Goal: Answer question/provide support: Share knowledge or assist other users

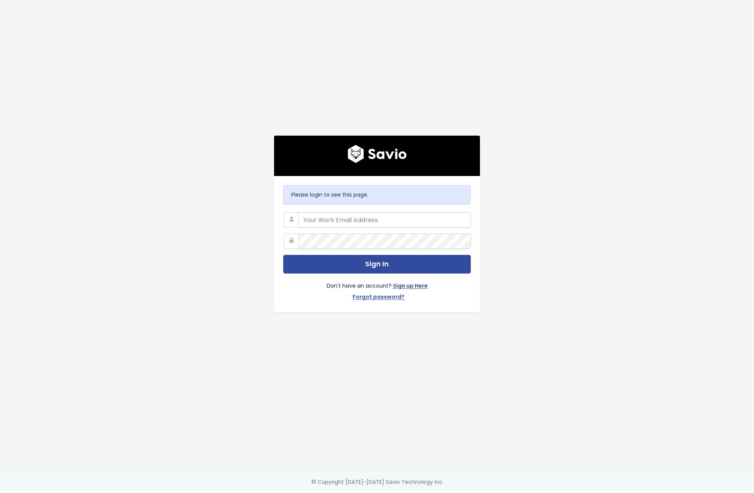
type input "[EMAIL_ADDRESS][DOMAIN_NAME]"
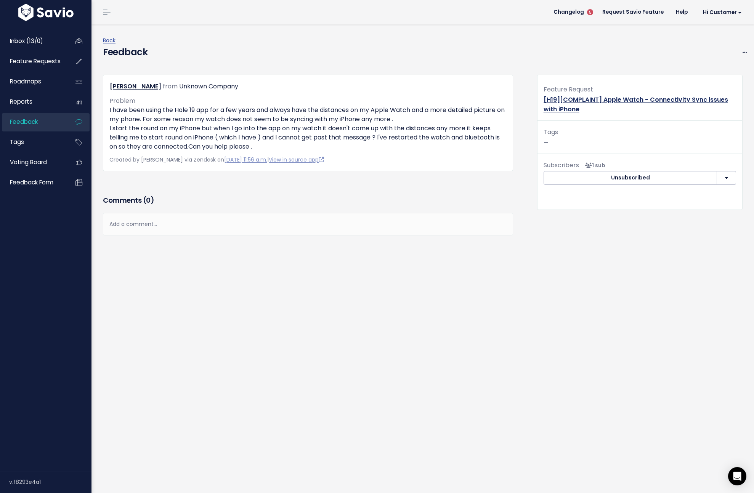
click at [617, 98] on link "[H19][COMPLAINT] Apple Watch - Connectivity Sync issues with iPhone" at bounding box center [636, 104] width 185 height 18
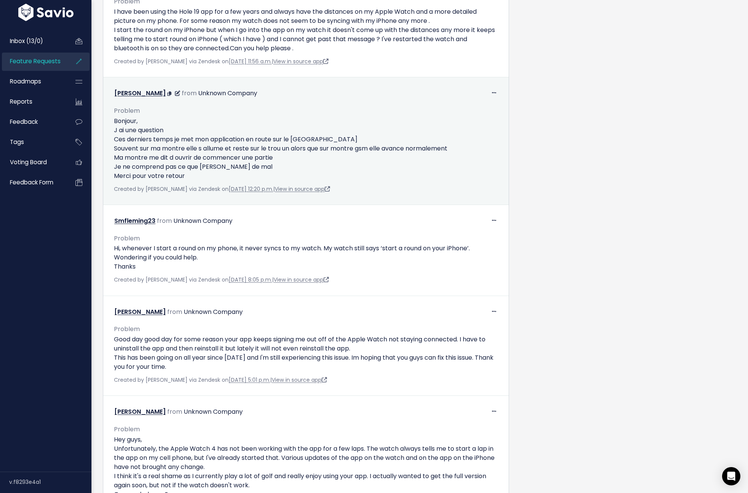
scroll to position [1016, 0]
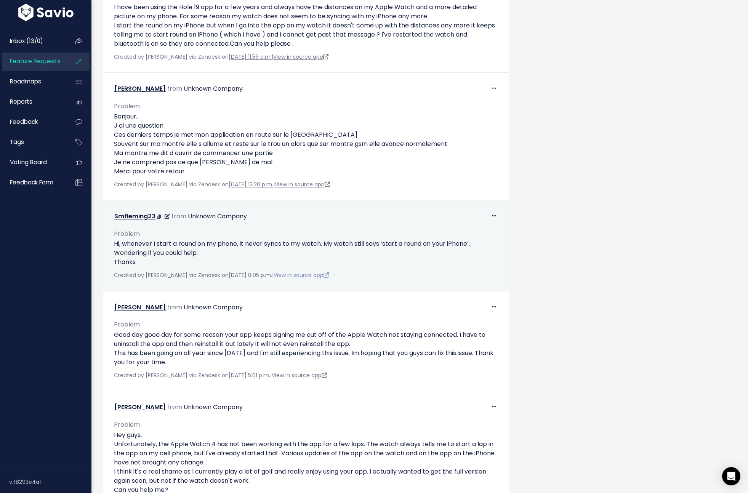
click at [310, 279] on link "View in source app" at bounding box center [301, 275] width 55 height 8
